Goal: Task Accomplishment & Management: Complete application form

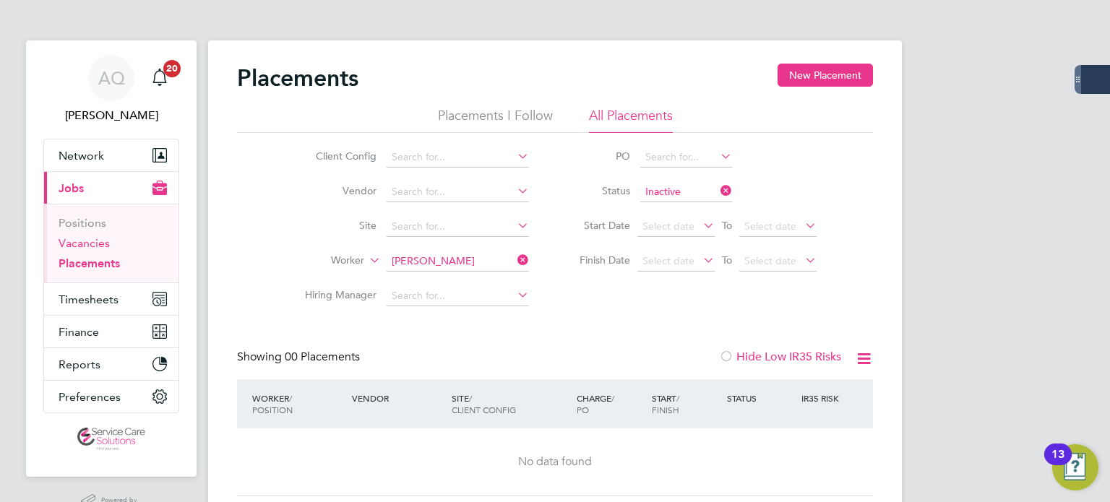
drag, startPoint x: 85, startPoint y: 238, endPoint x: 194, endPoint y: 227, distance: 109.0
click at [85, 238] on link "Vacancies" at bounding box center [84, 243] width 51 height 14
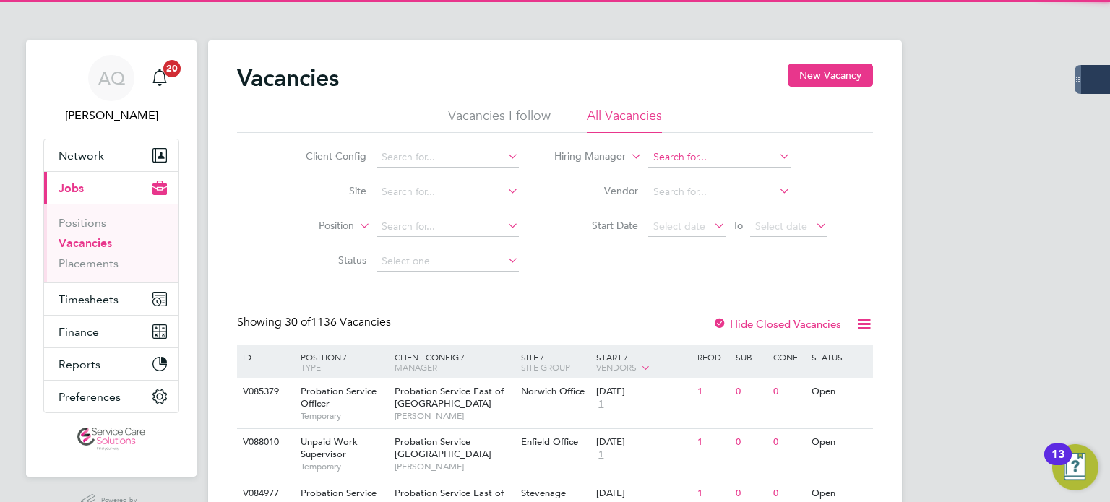
click at [698, 157] on input at bounding box center [719, 157] width 142 height 20
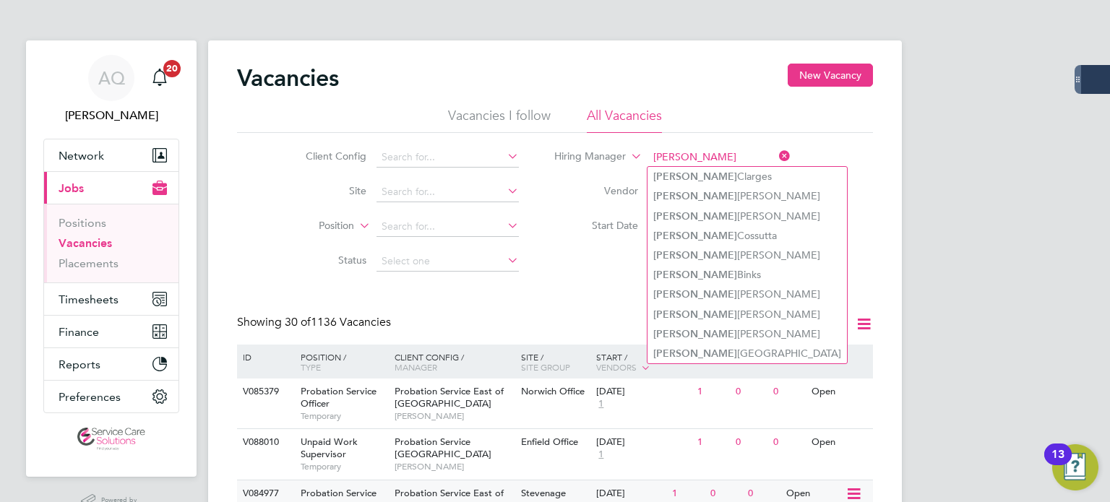
type input "jane"
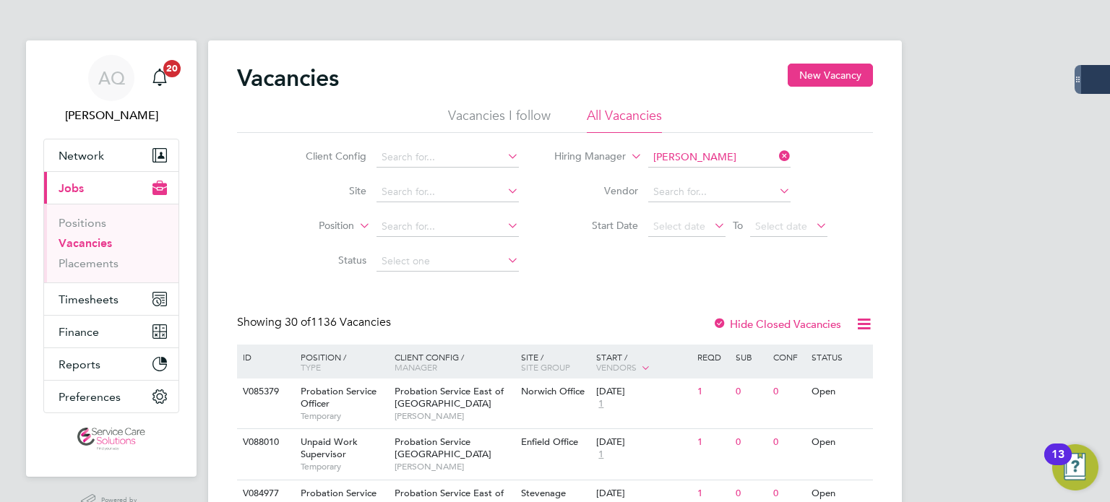
click at [703, 157] on input "jane binks" at bounding box center [719, 157] width 142 height 20
type input "jane binks"
click at [717, 193] on input at bounding box center [719, 192] width 142 height 20
click at [696, 157] on input at bounding box center [719, 157] width 142 height 20
drag, startPoint x: 684, startPoint y: 155, endPoint x: 90, endPoint y: 87, distance: 598.3
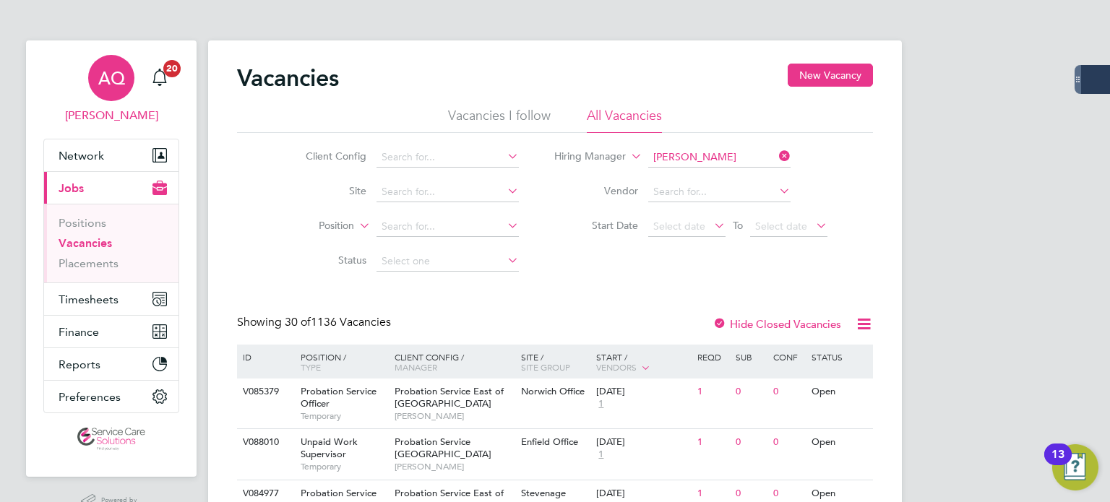
click at [306, 118] on div "Vacancies I follow All Vacancies Client Config Site Position Status Hiring Mana…" at bounding box center [555, 193] width 636 height 172
type input "jane b"
click at [95, 255] on li "Vacancies" at bounding box center [113, 246] width 108 height 20
click at [92, 259] on link "Placements" at bounding box center [89, 263] width 60 height 14
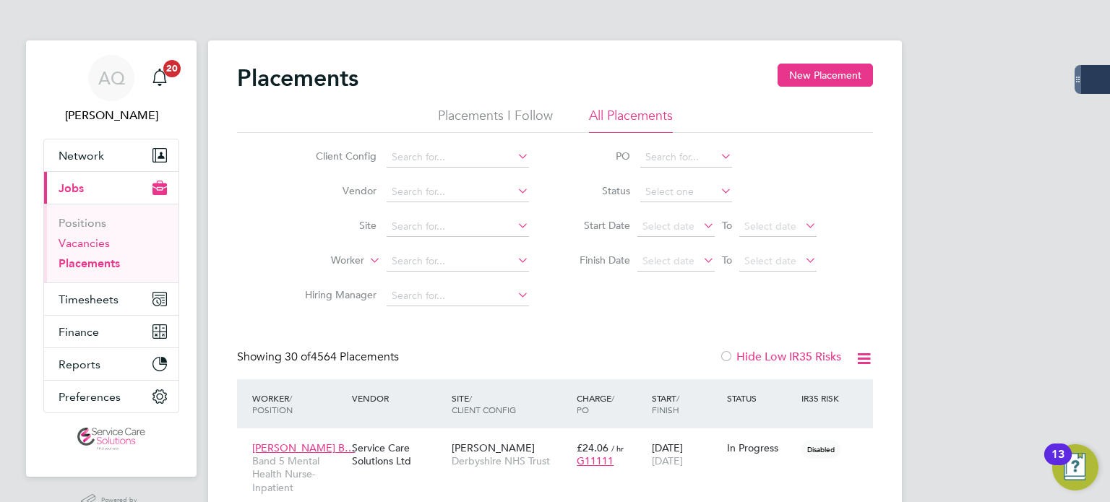
click at [91, 241] on link "Vacancies" at bounding box center [84, 243] width 51 height 14
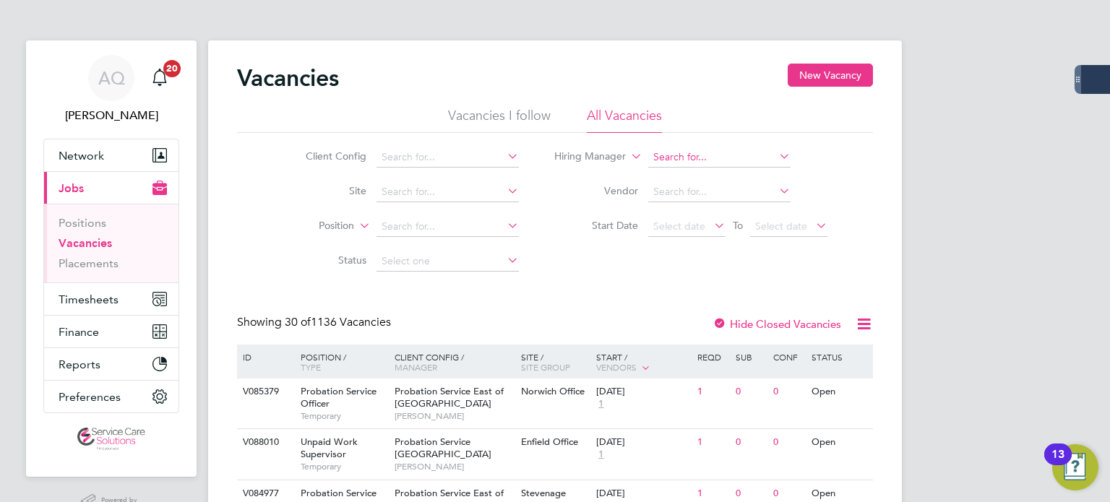
click at [708, 152] on input at bounding box center [719, 157] width 142 height 20
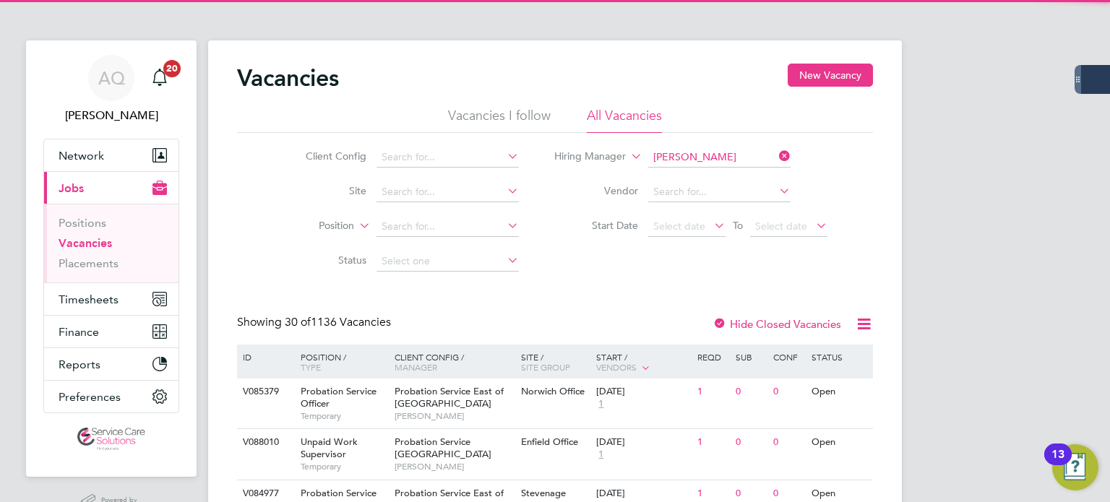
click at [694, 173] on li "Jane B inks" at bounding box center [718, 177] width 143 height 20
type input "[PERSON_NAME]"
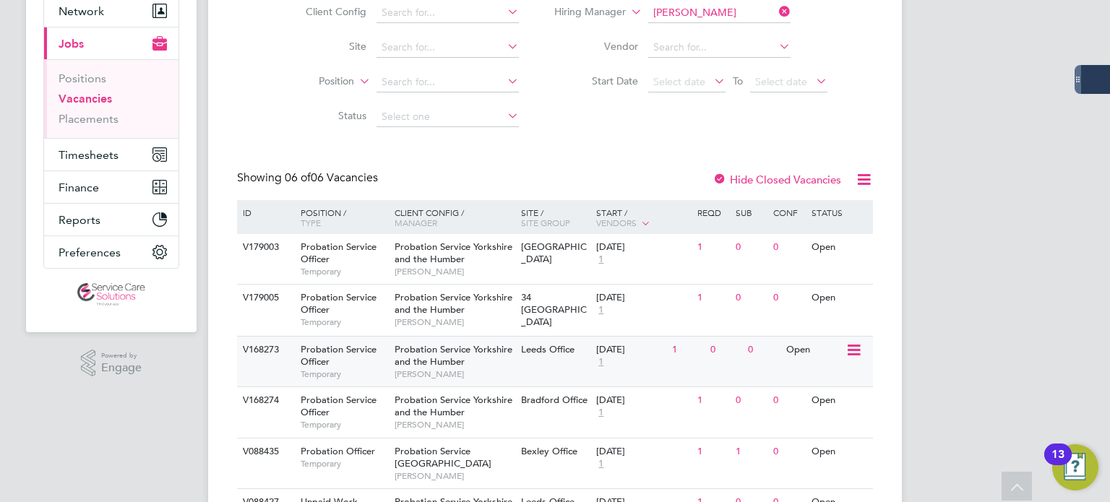
click at [769, 363] on div "V168273 Probation Service Officer Temporary Probation Service Yorkshire and the…" at bounding box center [555, 361] width 636 height 51
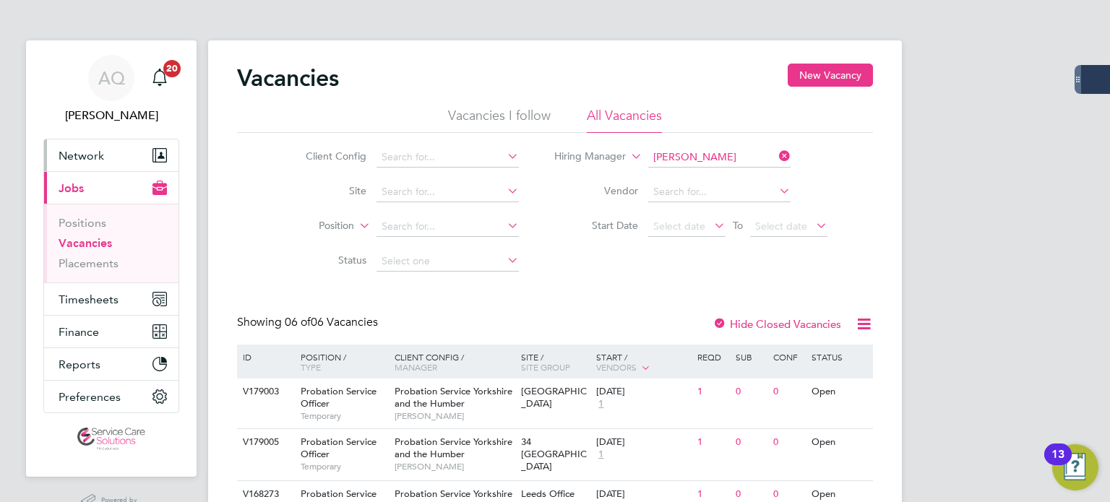
click at [93, 150] on span "Network" at bounding box center [82, 156] width 46 height 14
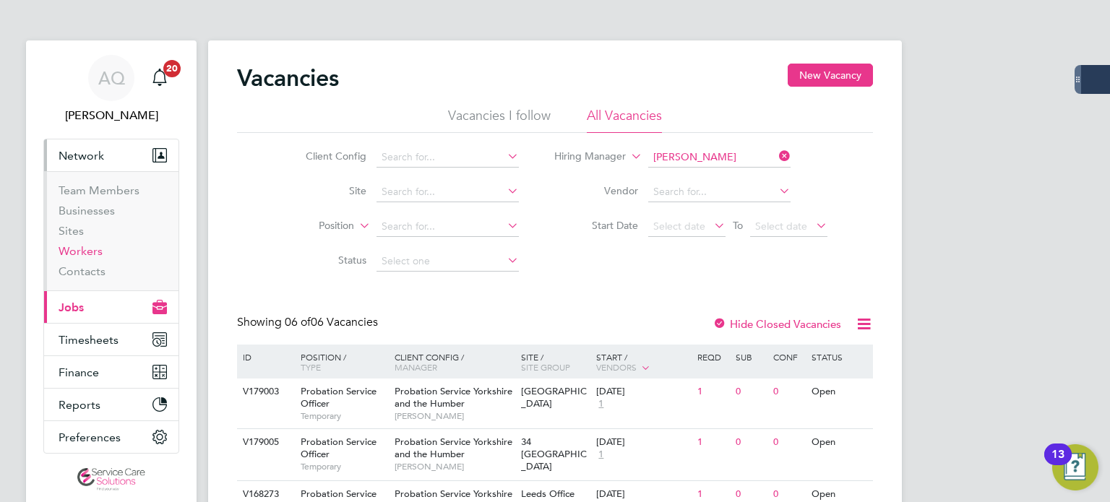
click at [86, 251] on link "Workers" at bounding box center [81, 251] width 44 height 14
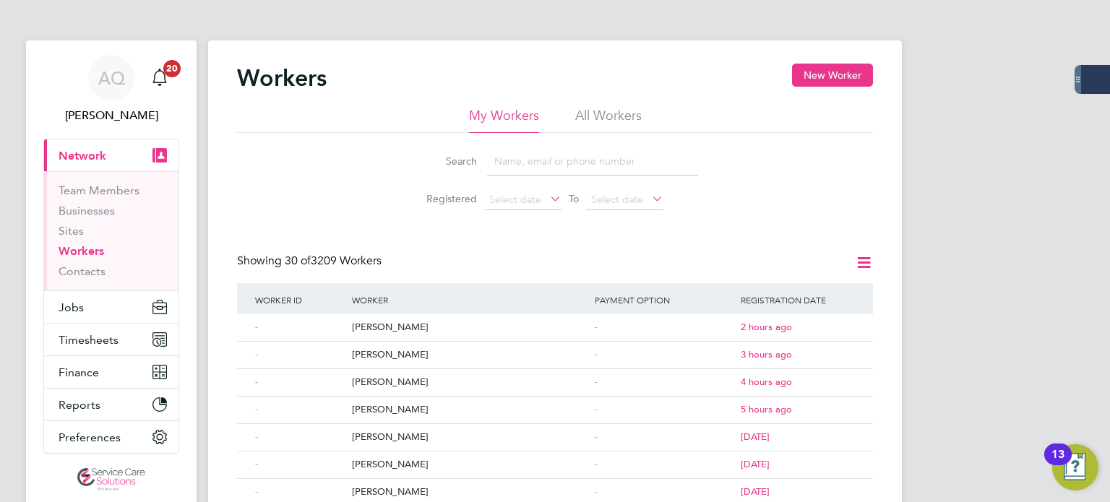
drag, startPoint x: 605, startPoint y: 110, endPoint x: 601, endPoint y: 128, distance: 18.6
click at [605, 110] on li "All Workers" at bounding box center [608, 120] width 66 height 26
click at [593, 165] on input at bounding box center [592, 161] width 211 height 28
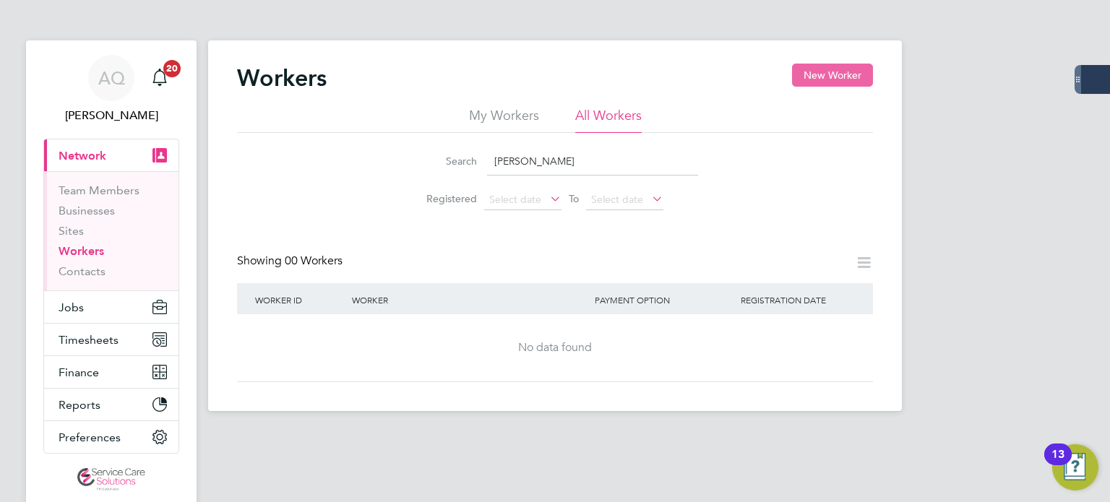
type input "[PERSON_NAME]"
click at [824, 73] on button "New Worker" at bounding box center [832, 75] width 81 height 23
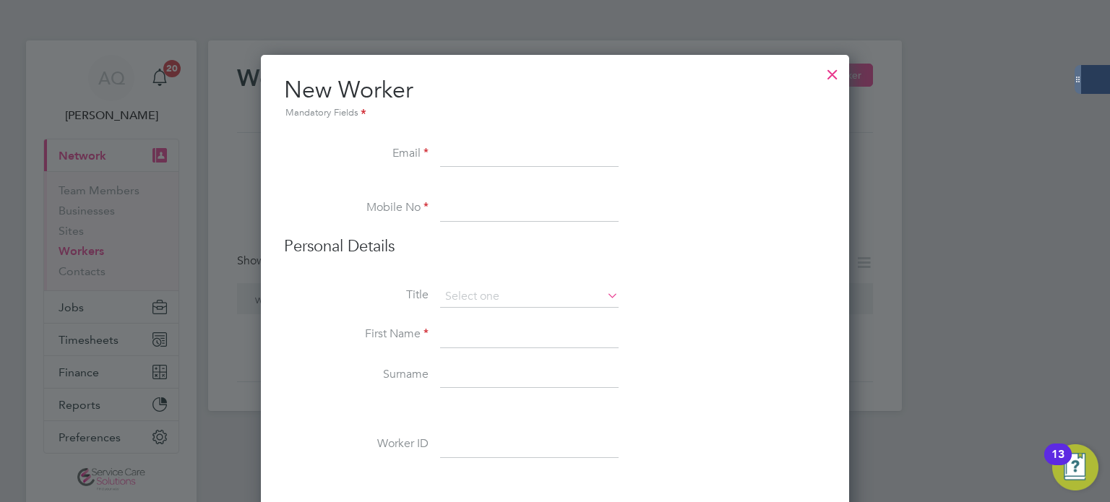
paste input "[EMAIL_ADDRESS][DOMAIN_NAME]"
type input "[EMAIL_ADDRESS][DOMAIN_NAME]"
click at [471, 212] on input at bounding box center [529, 209] width 178 height 26
paste input "7542 470788"
type input "07542 470788"
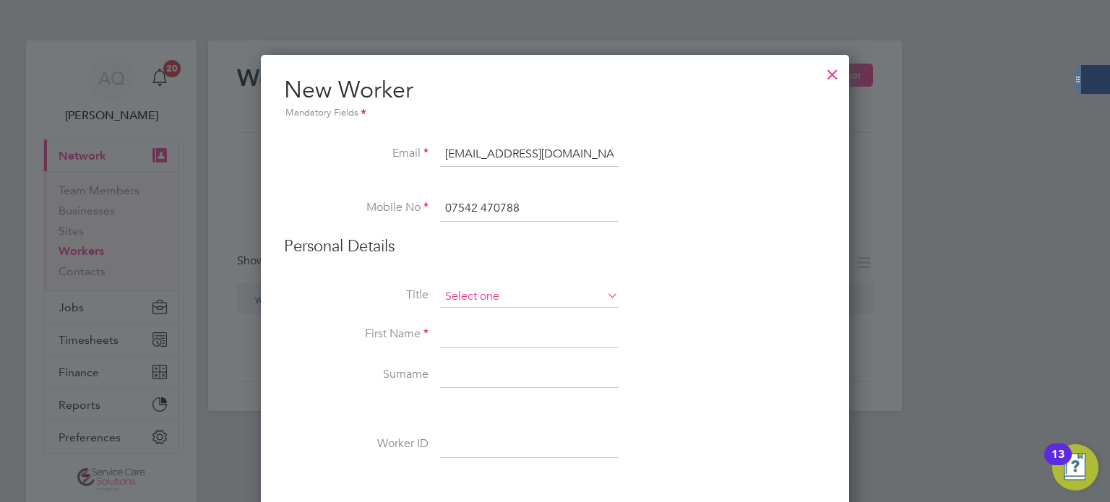
click at [532, 298] on input at bounding box center [529, 297] width 178 height 22
click at [540, 318] on li "Mr" at bounding box center [529, 316] width 179 height 19
type input "Mr"
click at [527, 337] on input at bounding box center [529, 335] width 178 height 26
type input "Mark"
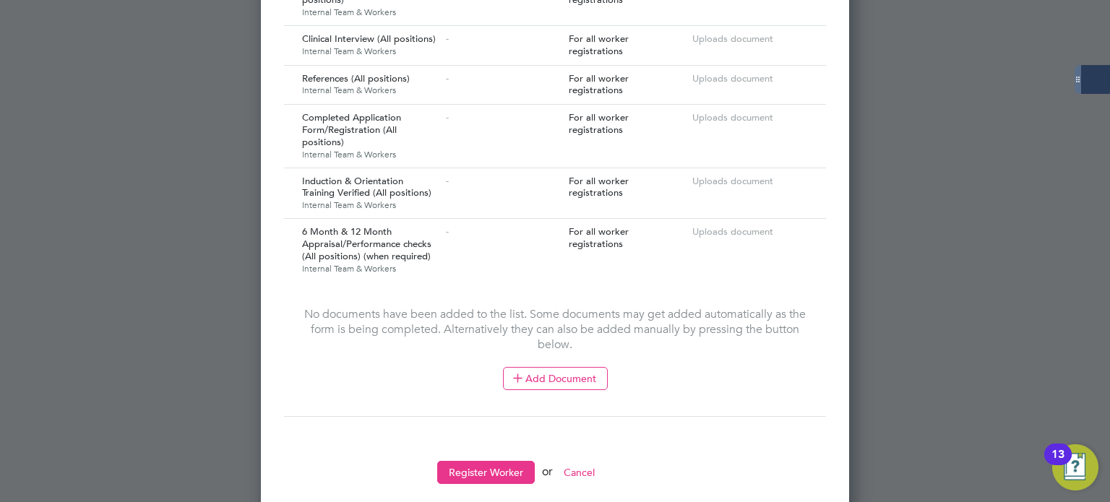
scroll to position [1899, 0]
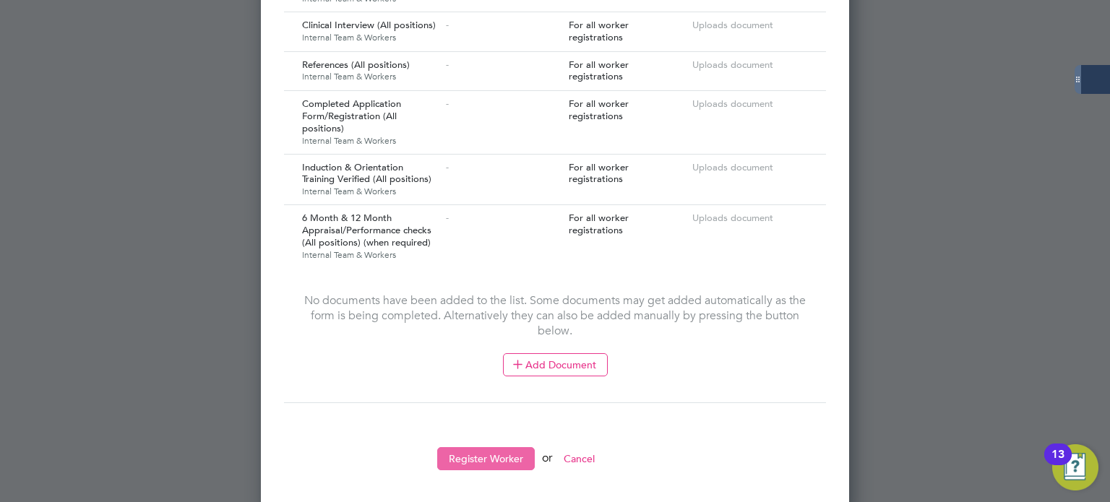
type input "Woodsworth"
click at [491, 451] on button "Register Worker" at bounding box center [486, 458] width 98 height 23
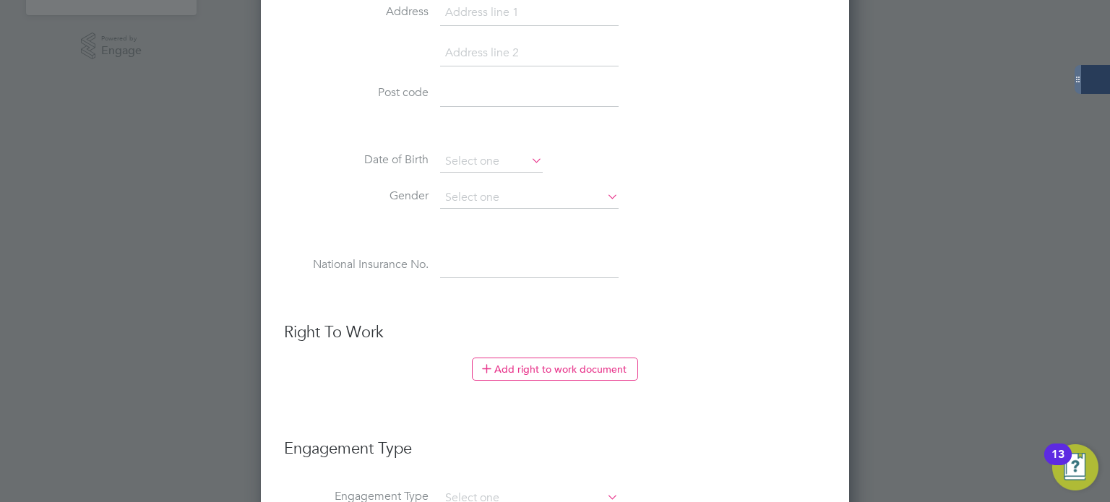
scroll to position [0, 0]
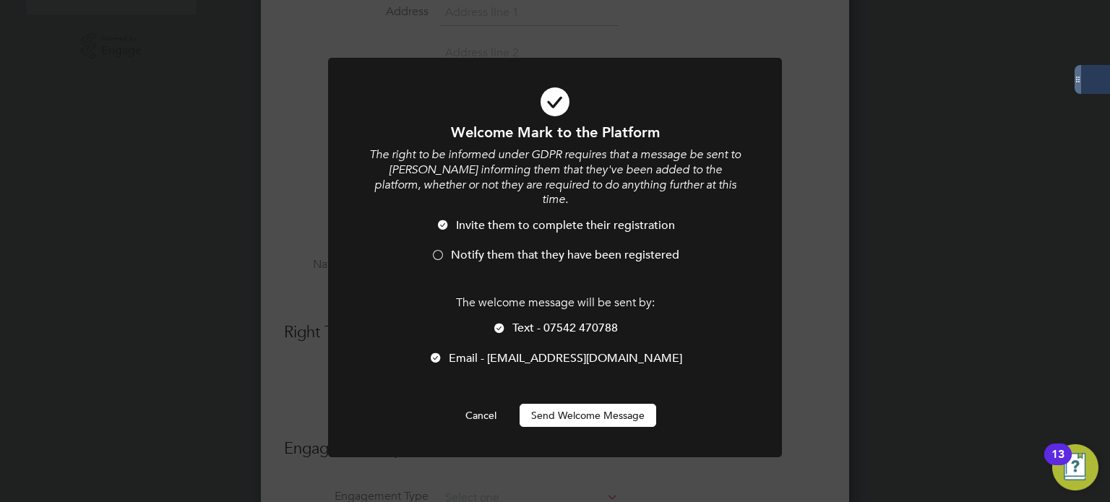
click at [575, 248] on span "Notify them that they have been registered" at bounding box center [565, 255] width 228 height 14
click at [615, 404] on button "Send Welcome Message" at bounding box center [587, 415] width 137 height 23
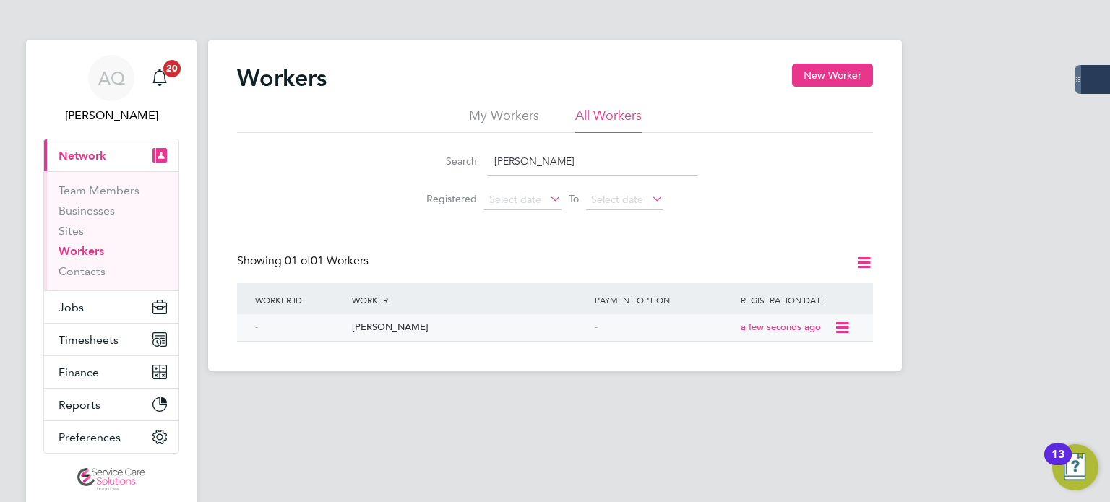
click at [843, 326] on icon at bounding box center [841, 327] width 14 height 17
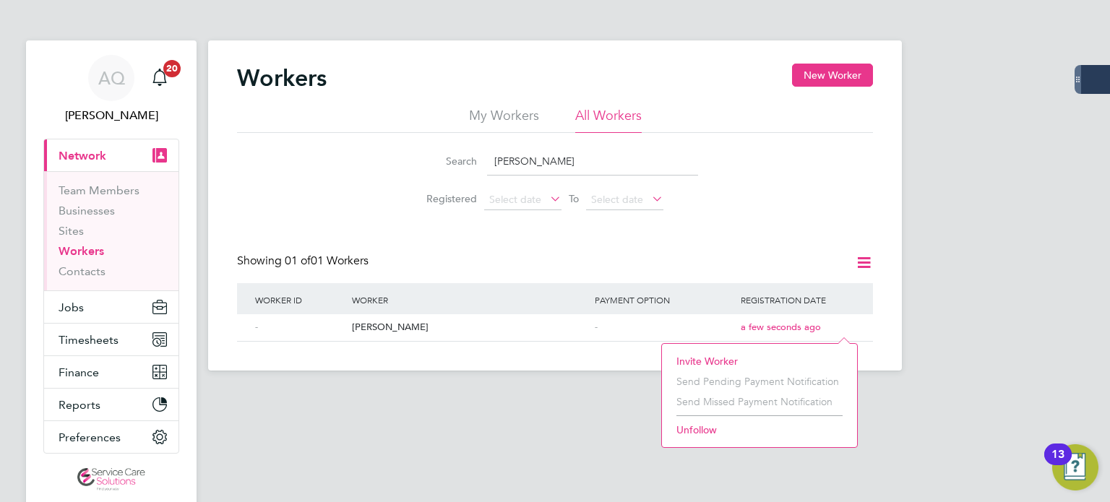
click at [714, 355] on li "Invite Worker" at bounding box center [759, 361] width 181 height 20
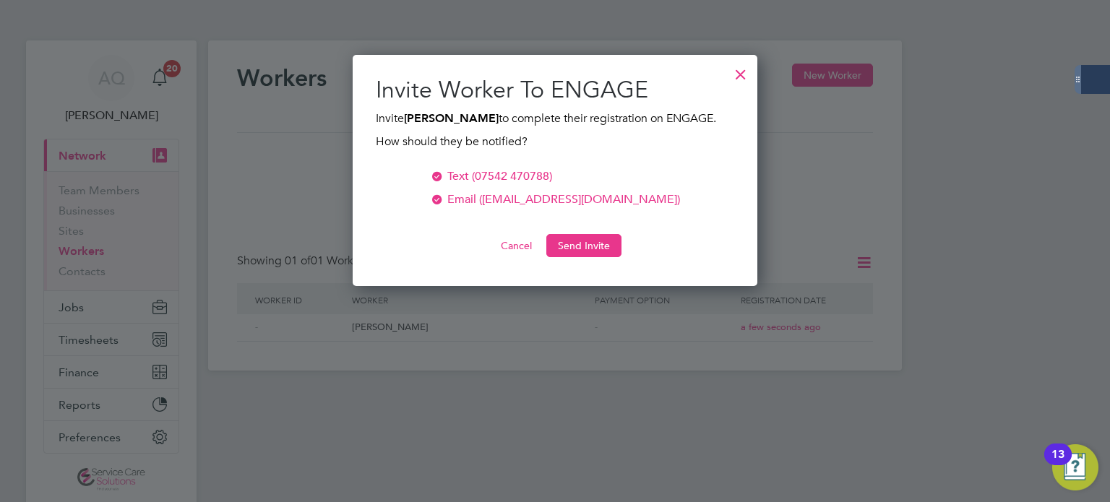
scroll to position [231, 405]
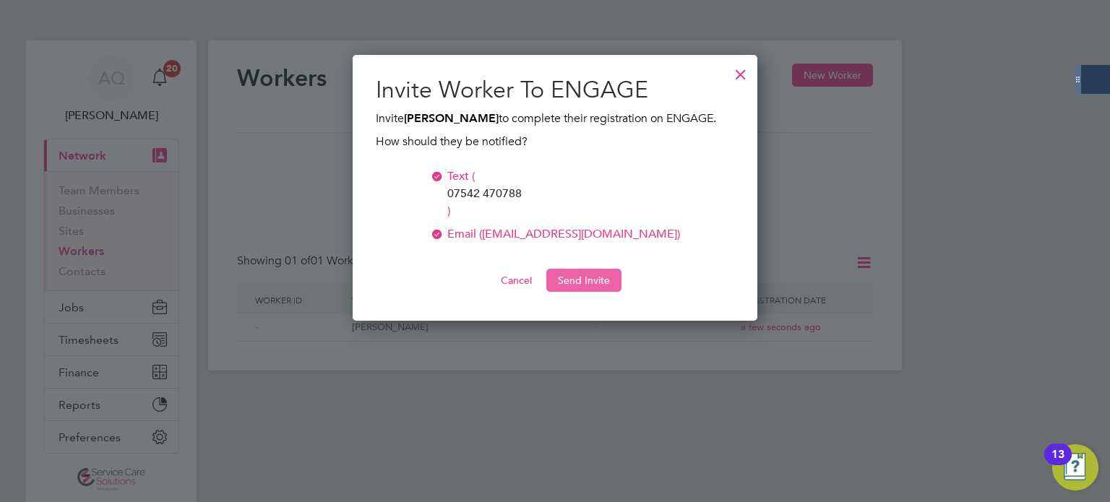
click at [603, 269] on button "Send Invite" at bounding box center [583, 280] width 75 height 23
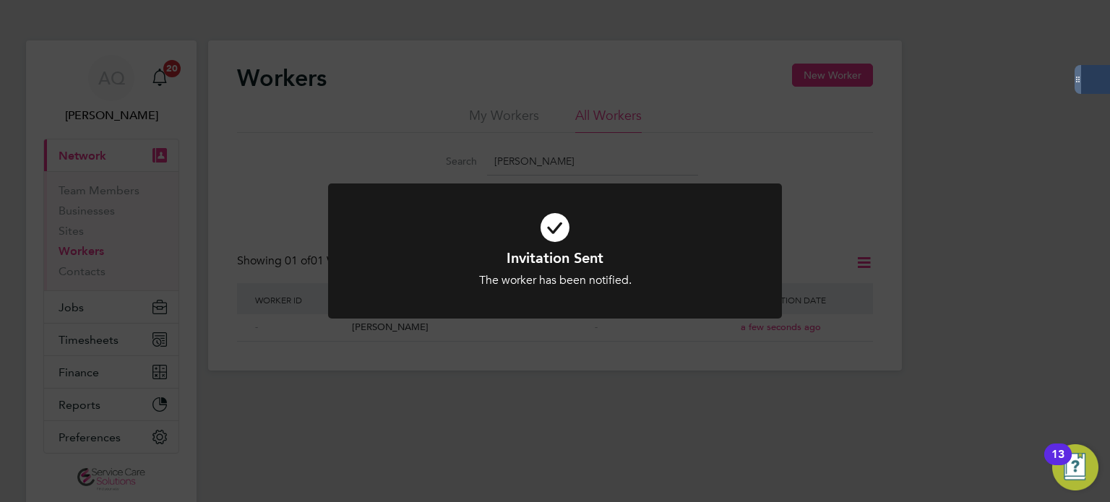
drag, startPoint x: 803, startPoint y: 156, endPoint x: 796, endPoint y: 165, distance: 11.3
click at [803, 157] on div "Invitation Sent The worker has been notified. Cancel Okay" at bounding box center [555, 251] width 1110 height 502
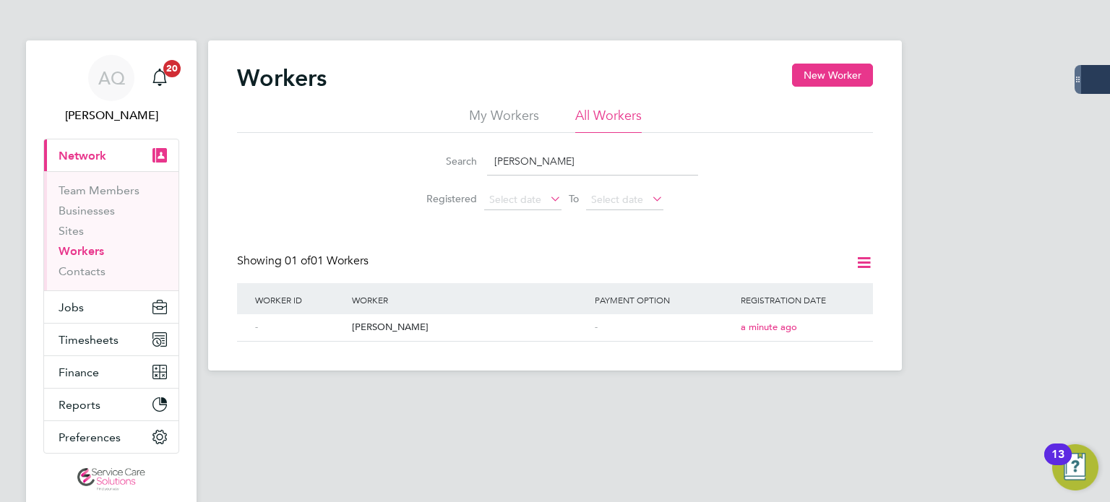
click at [819, 195] on div "Search mark woodsworth Registered Select date To Select date" at bounding box center [555, 175] width 636 height 85
drag, startPoint x: 88, startPoint y: 270, endPoint x: 97, endPoint y: 271, distance: 8.7
click at [88, 270] on link "Contacts" at bounding box center [82, 271] width 47 height 14
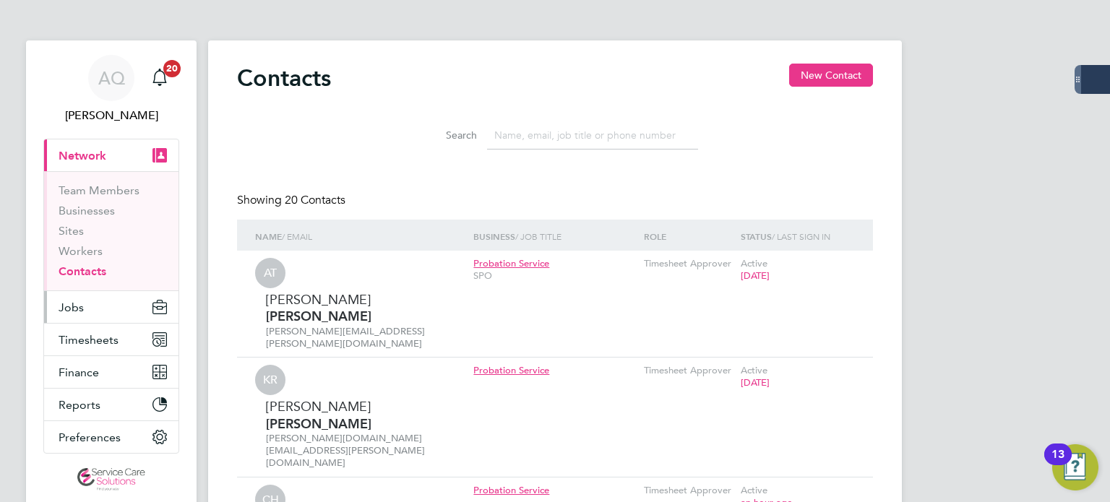
click at [69, 304] on span "Jobs" at bounding box center [71, 308] width 25 height 14
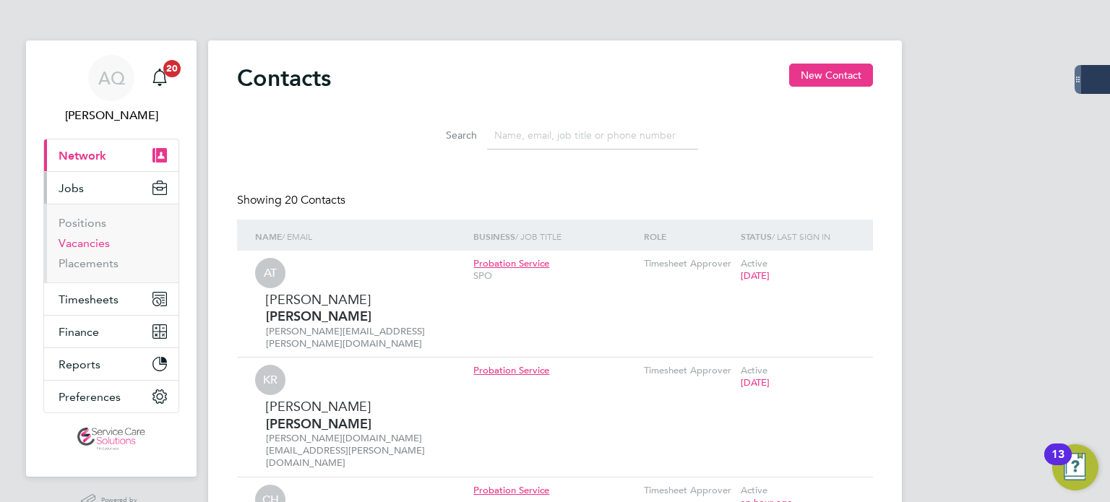
click at [93, 240] on link "Vacancies" at bounding box center [84, 243] width 51 height 14
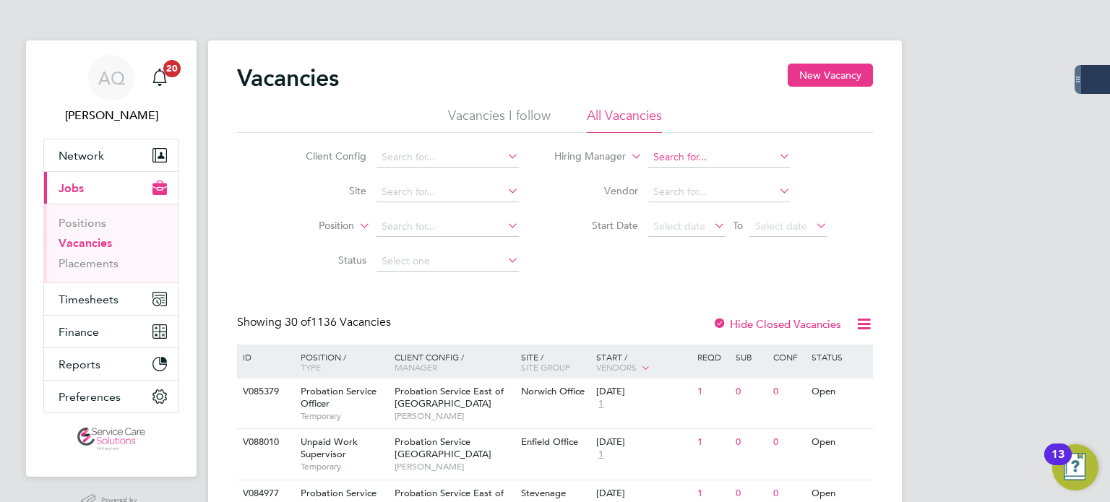
click at [706, 157] on input at bounding box center [719, 157] width 142 height 20
click at [740, 173] on b "Binks" at bounding box center [752, 176] width 25 height 12
type input "[PERSON_NAME]"
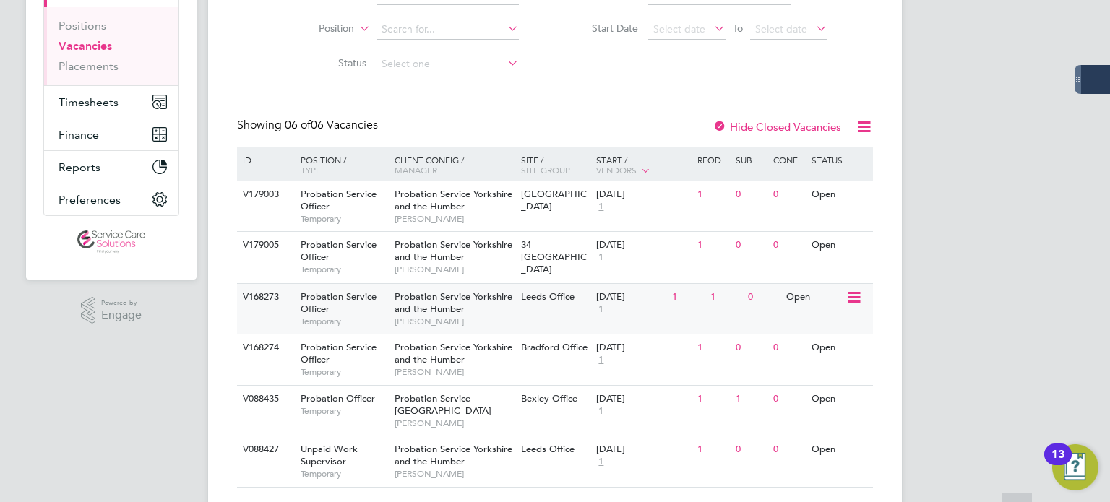
scroll to position [221, 0]
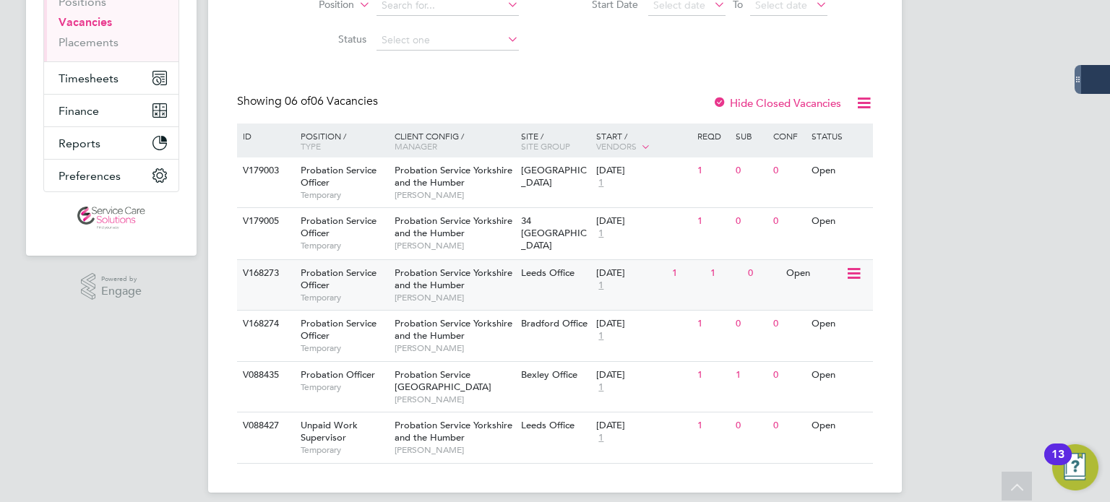
click at [790, 291] on div "V168273 Probation Service Officer Temporary Probation Service Yorkshire and the…" at bounding box center [555, 284] width 636 height 51
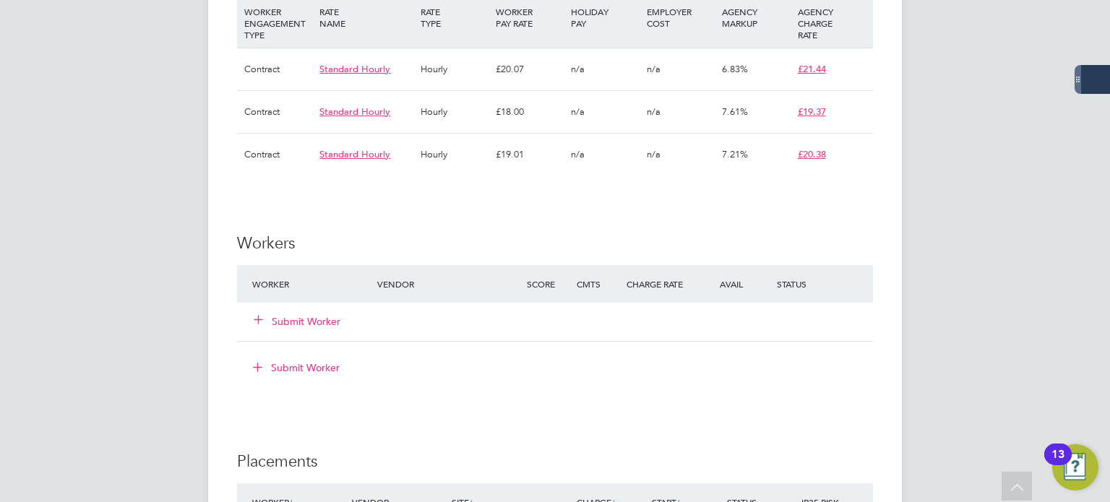
scroll to position [1589, 0]
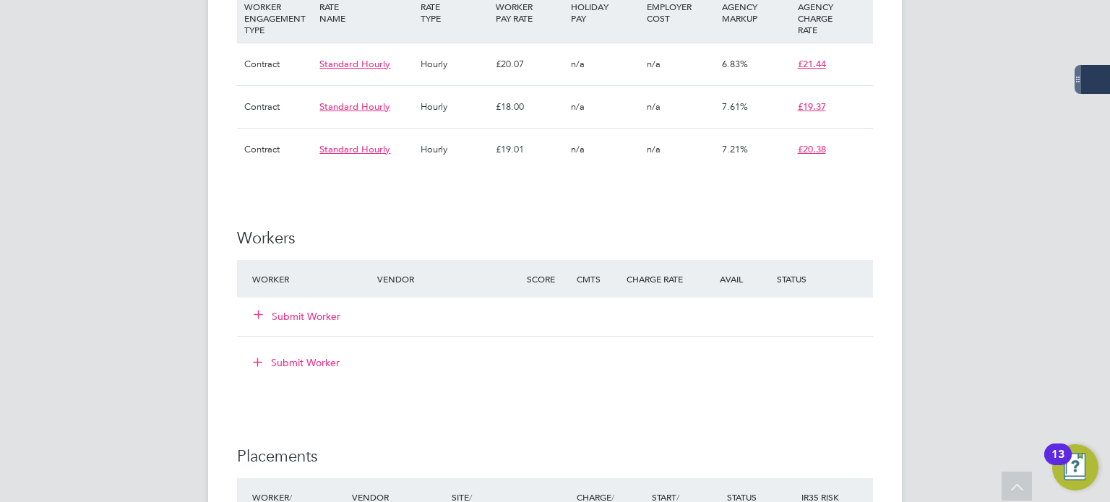
click at [277, 309] on button "Submit Worker" at bounding box center [297, 316] width 87 height 14
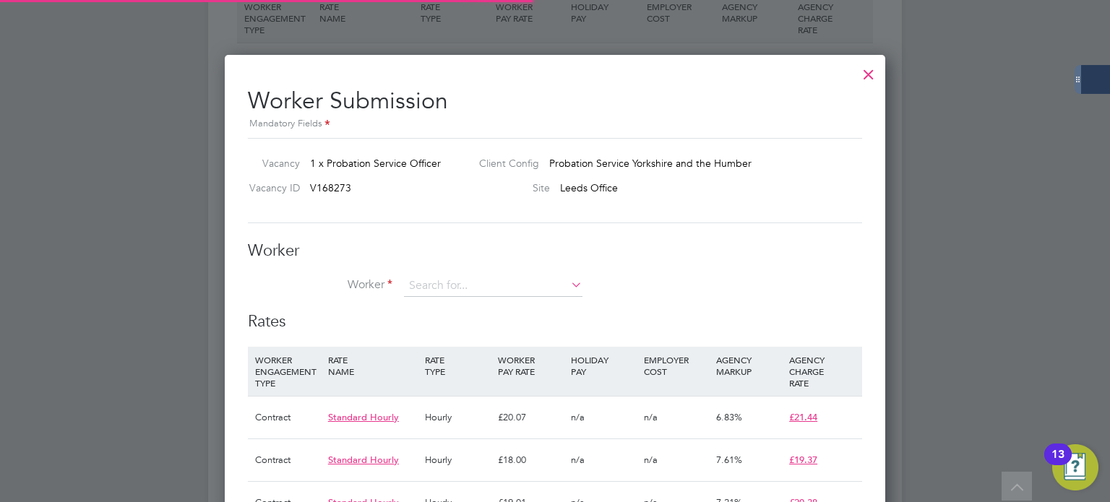
scroll to position [43, 98]
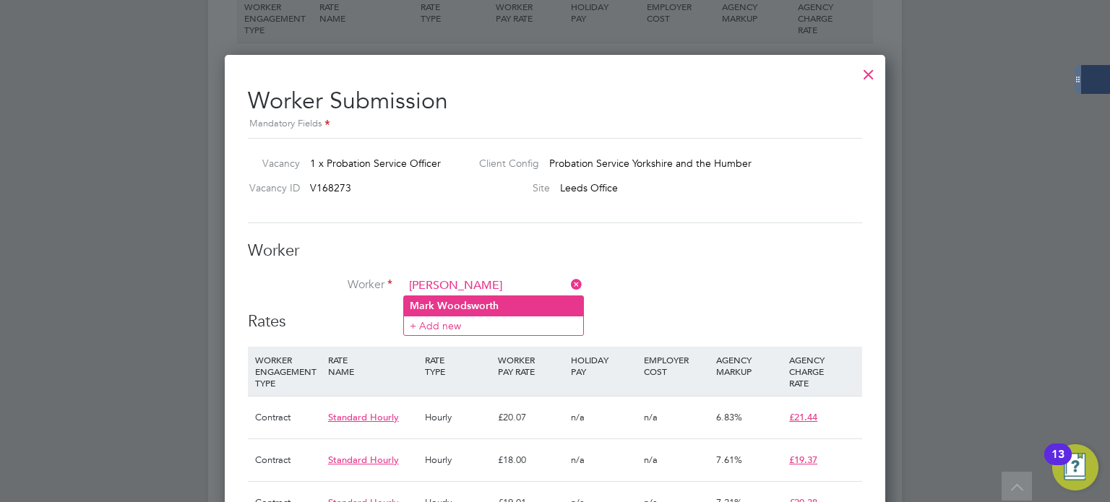
click at [499, 307] on li "[PERSON_NAME]" at bounding box center [493, 306] width 179 height 20
type input "[PERSON_NAME]"
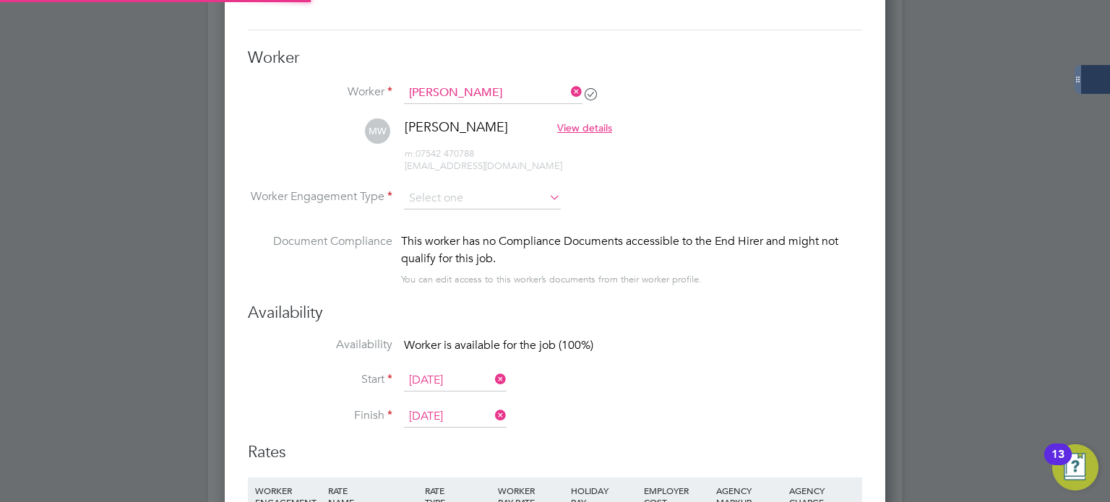
scroll to position [1806, 0]
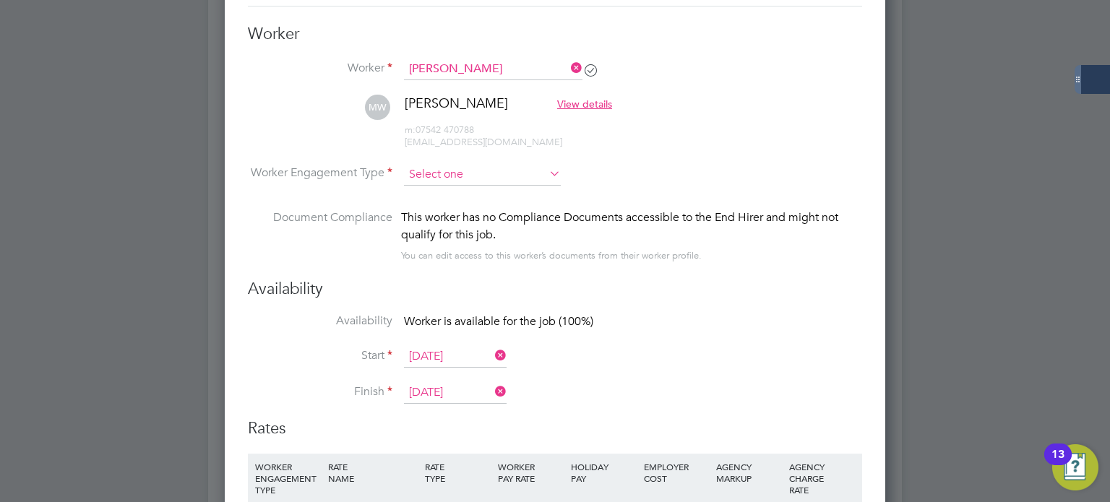
click at [504, 175] on input at bounding box center [482, 175] width 157 height 22
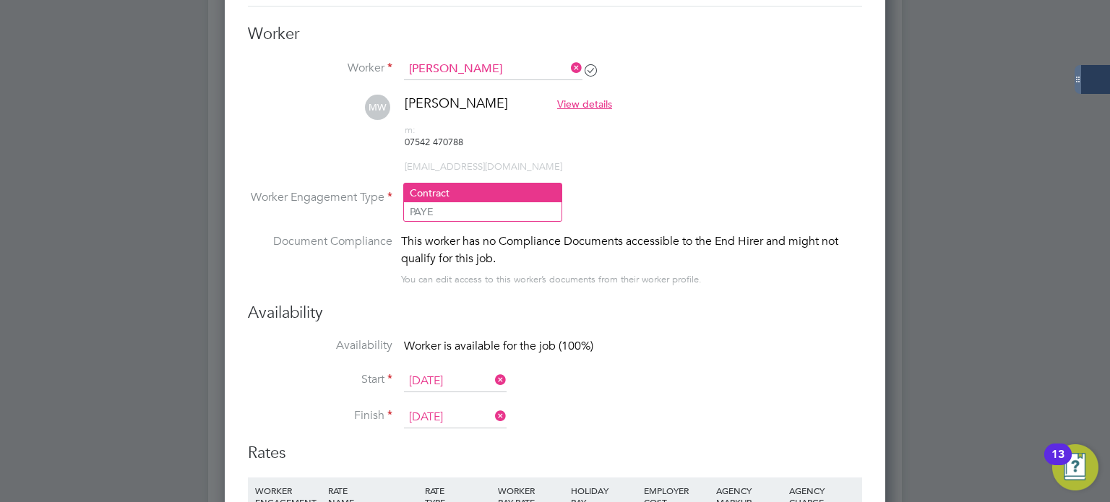
click at [471, 193] on li "Contract" at bounding box center [482, 192] width 157 height 19
type input "Contract"
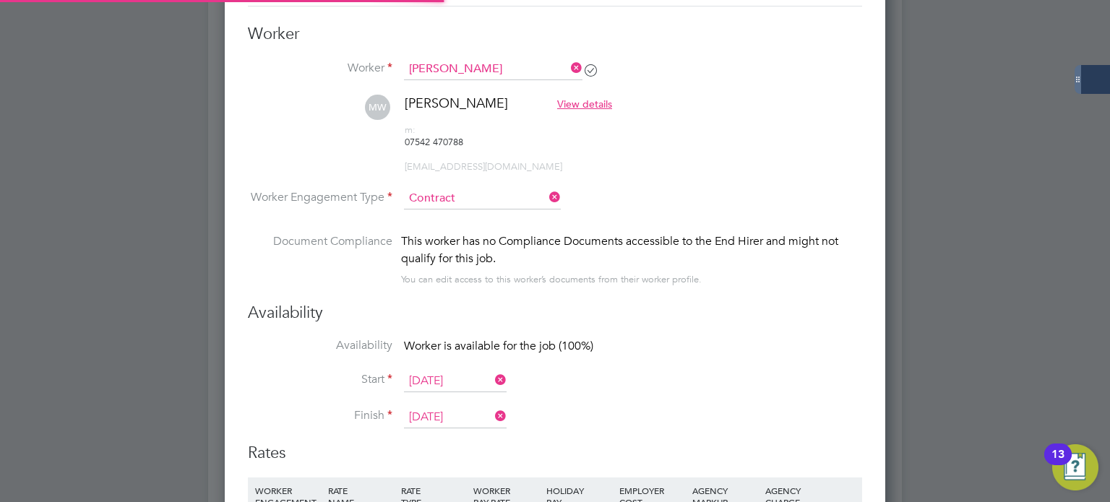
scroll to position [43, 74]
click at [463, 371] on input "[DATE]" at bounding box center [455, 382] width 103 height 22
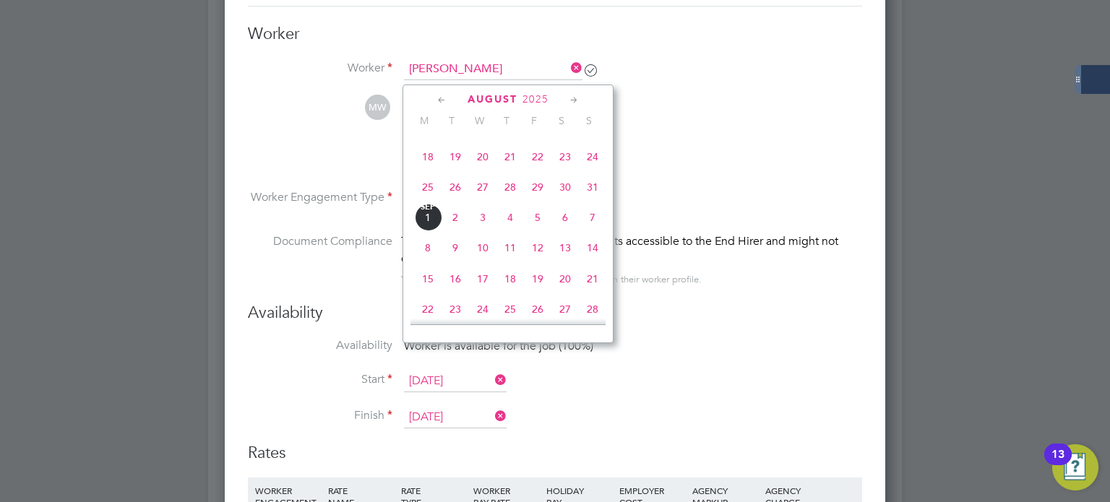
click at [428, 231] on span "[DATE]" at bounding box center [427, 217] width 27 height 27
type input "[DATE]"
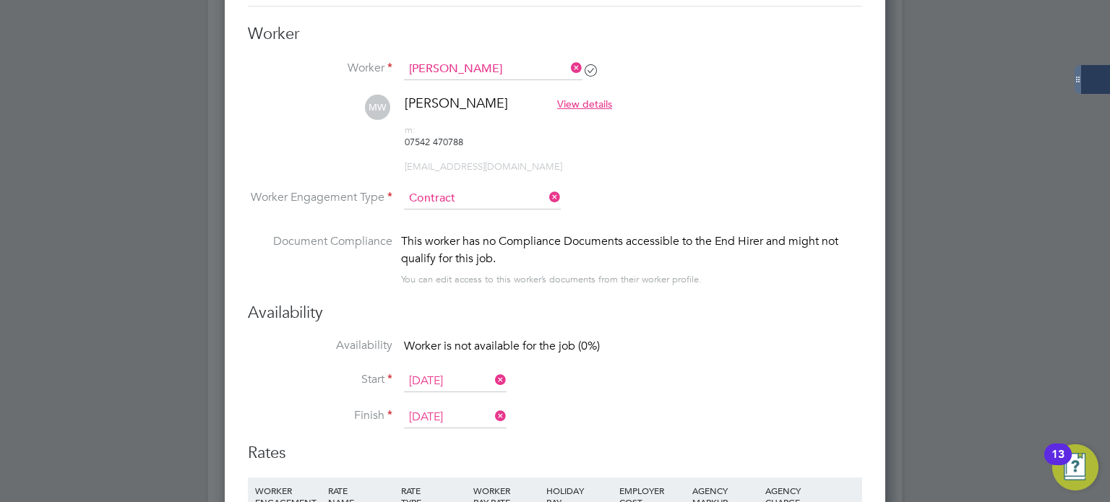
click at [474, 407] on input "[DATE]" at bounding box center [455, 418] width 103 height 22
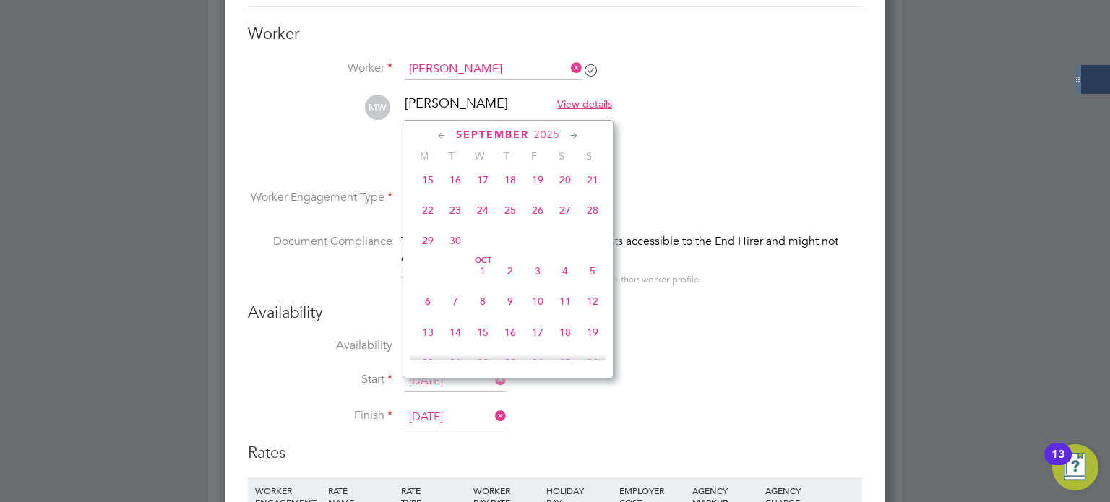
click at [592, 285] on span "5" at bounding box center [592, 270] width 27 height 27
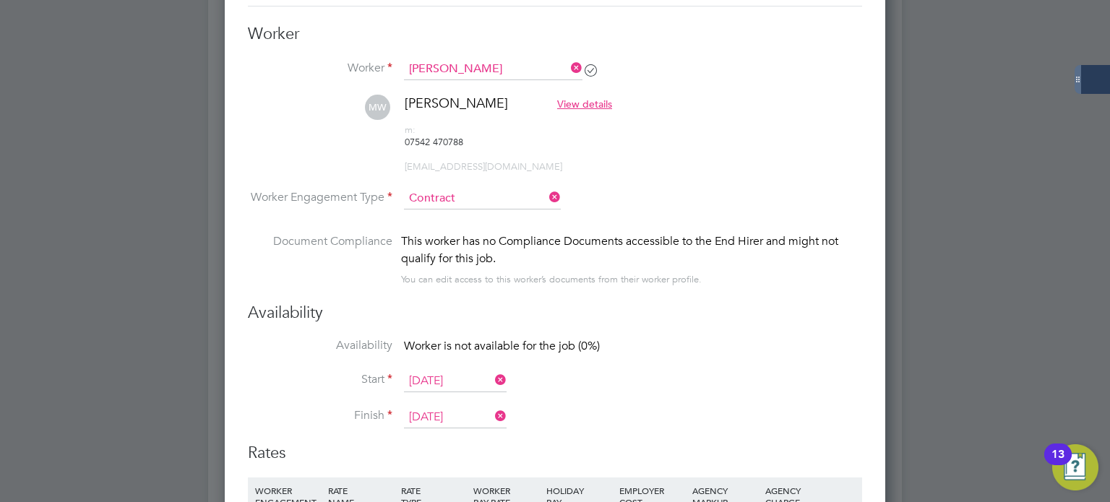
click at [436, 407] on input "[DATE]" at bounding box center [455, 418] width 103 height 22
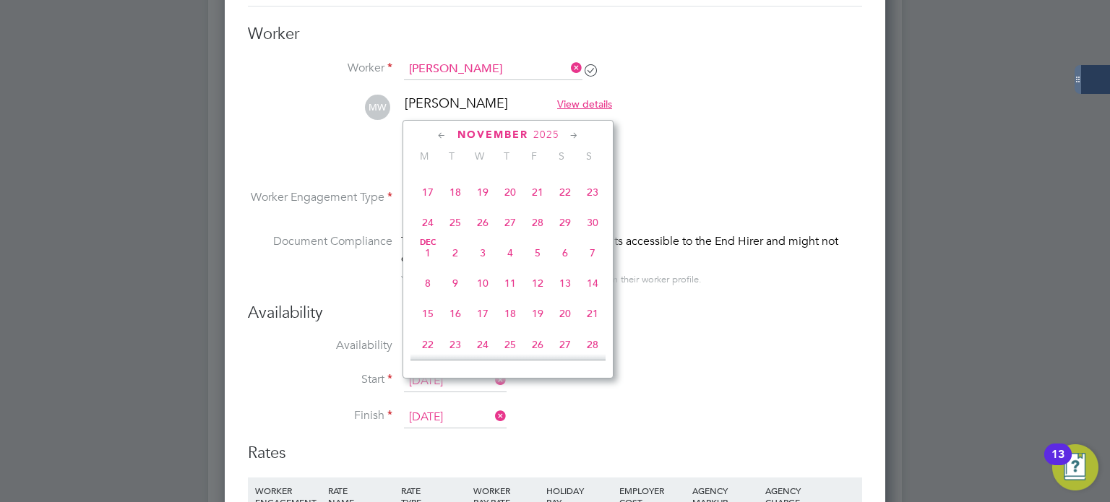
click at [592, 236] on span "30" at bounding box center [592, 222] width 27 height 27
type input "[DATE]"
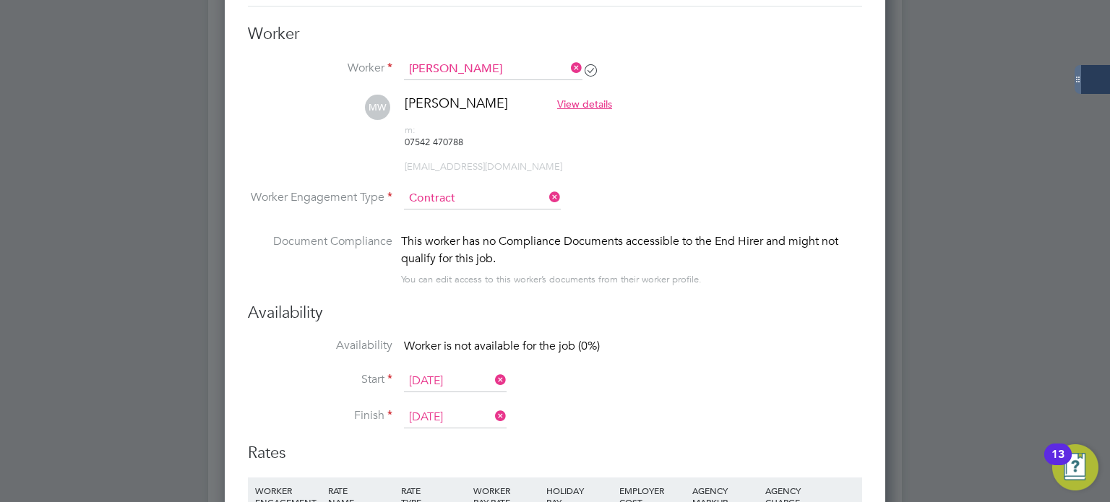
click at [730, 246] on div "This worker has no Compliance Documents accessible to the End Hirer and might n…" at bounding box center [631, 261] width 461 height 56
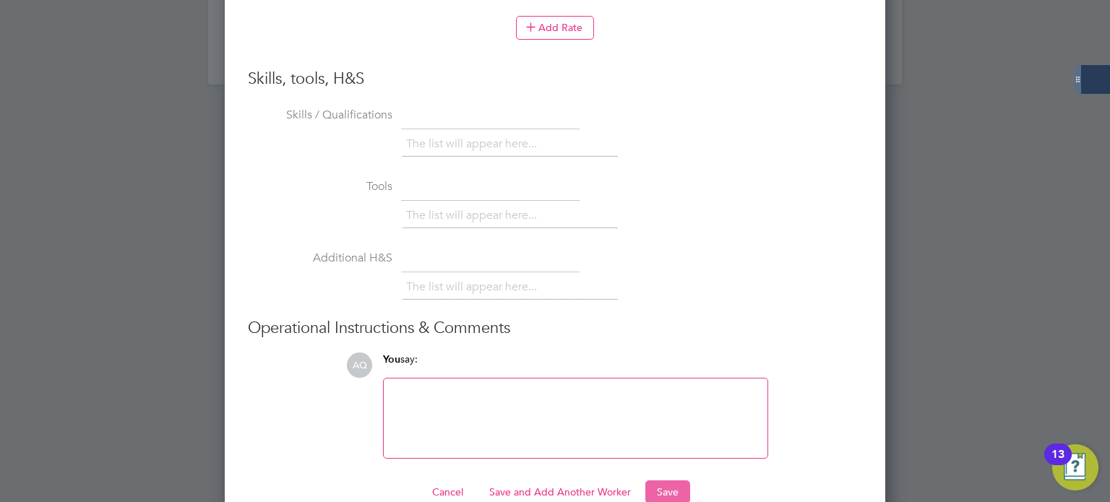
click at [667, 480] on button "Save" at bounding box center [667, 491] width 45 height 23
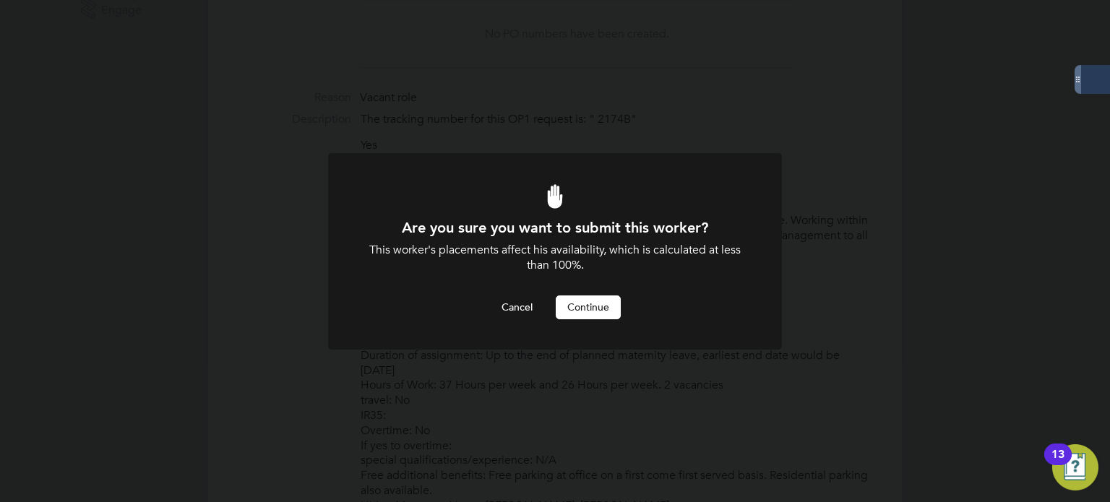
click at [590, 306] on button "Continue" at bounding box center [588, 306] width 65 height 23
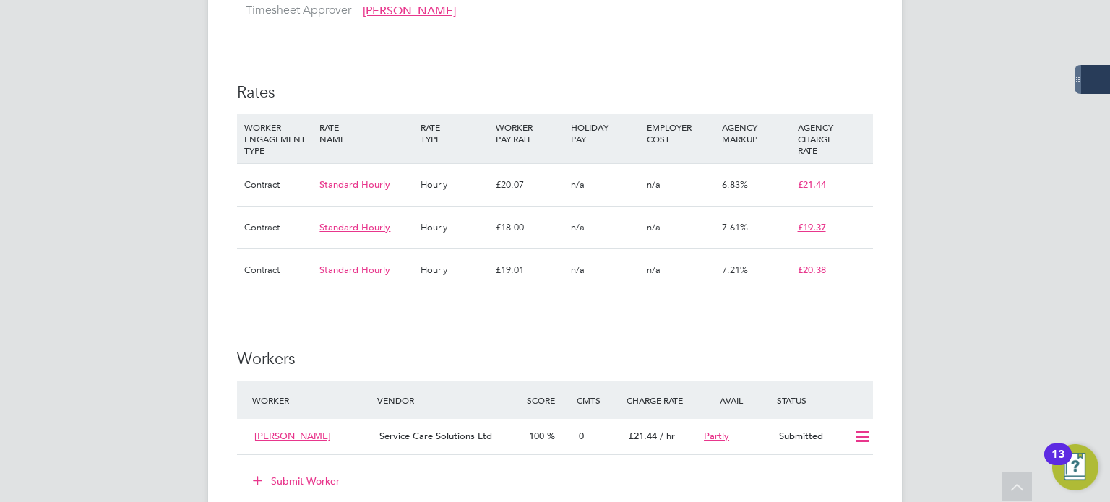
scroll to position [1517, 0]
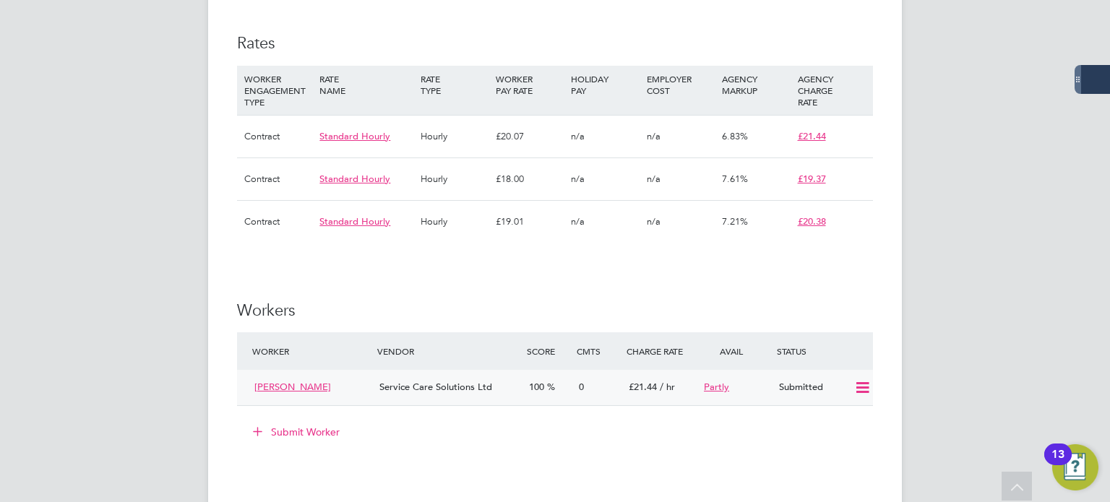
click at [863, 382] on icon at bounding box center [862, 388] width 18 height 12
click at [848, 301] on ng-form "Workers Worker Vendor Score Cmts Charge Rate Avail Status Mark Woodsworth Servi…" at bounding box center [555, 380] width 636 height 158
click at [798, 376] on div "Submitted" at bounding box center [810, 388] width 75 height 24
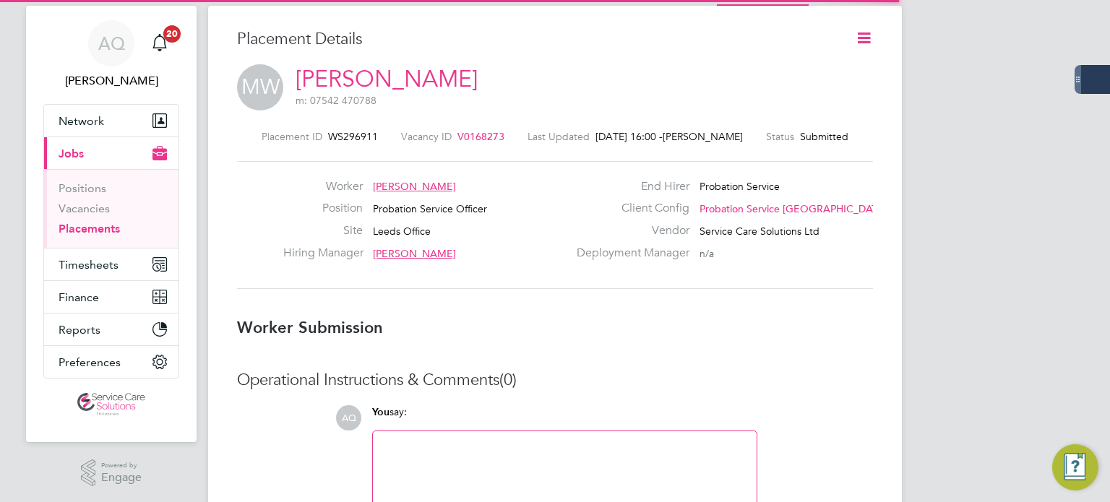
scroll to position [7, 7]
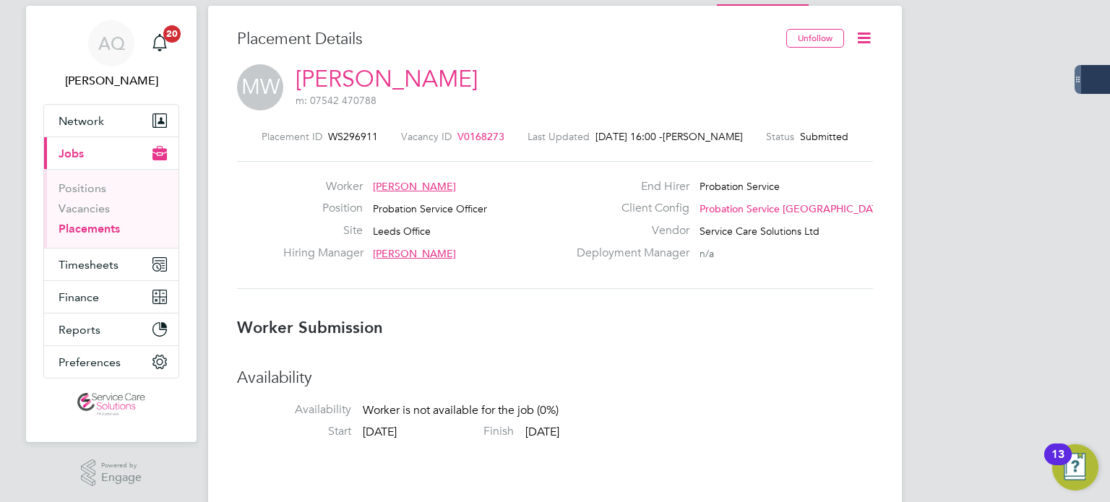
click at [867, 39] on icon at bounding box center [864, 38] width 18 height 18
